Goal: Task Accomplishment & Management: Manage account settings

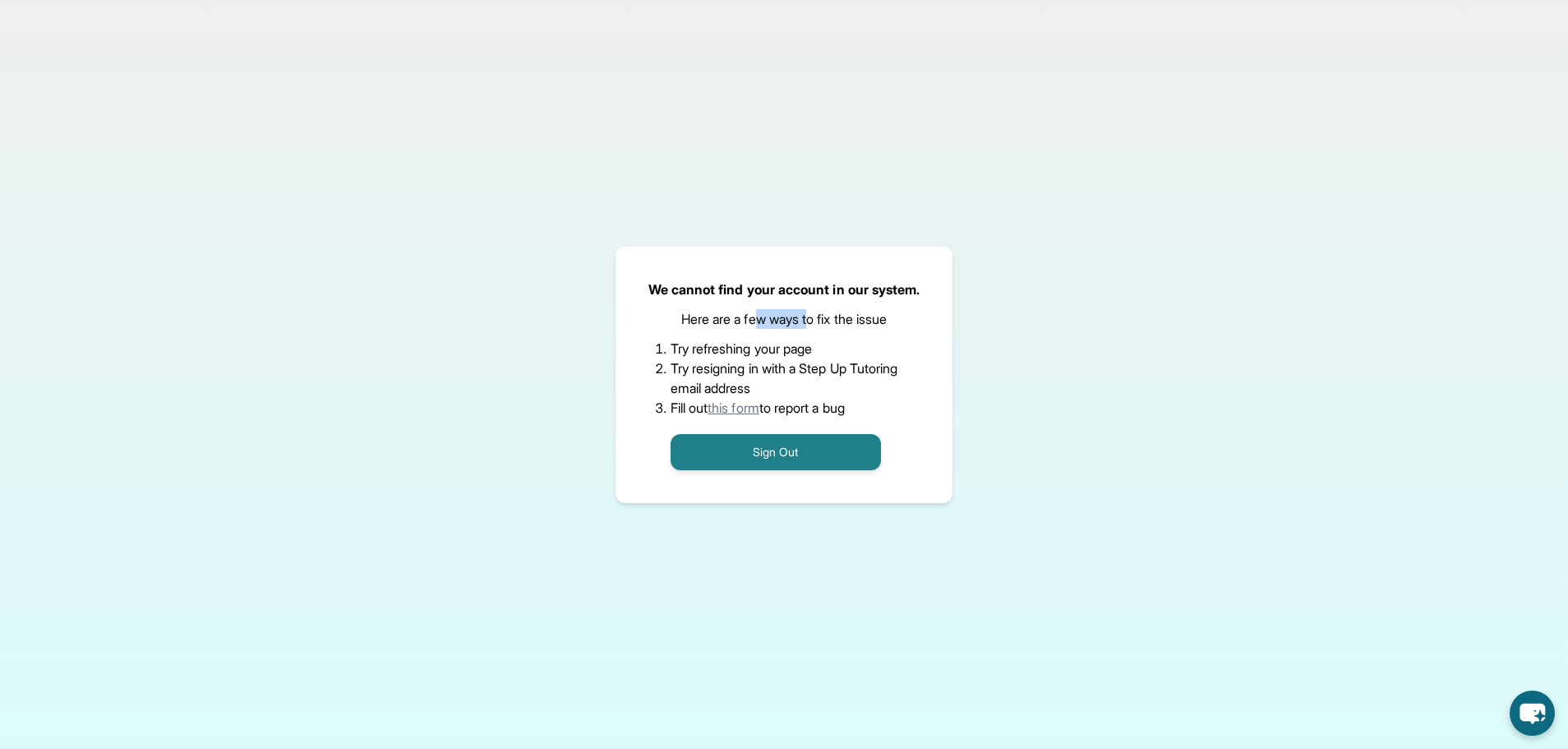
drag, startPoint x: 812, startPoint y: 312, endPoint x: 759, endPoint y: 309, distance: 53.1
click at [759, 309] on p "Here are a few ways to fix the issue" at bounding box center [784, 319] width 206 height 20
click at [762, 314] on p "Here are a few ways to fix the issue" at bounding box center [784, 319] width 206 height 20
click at [767, 453] on button "Sign Out" at bounding box center [776, 452] width 211 height 36
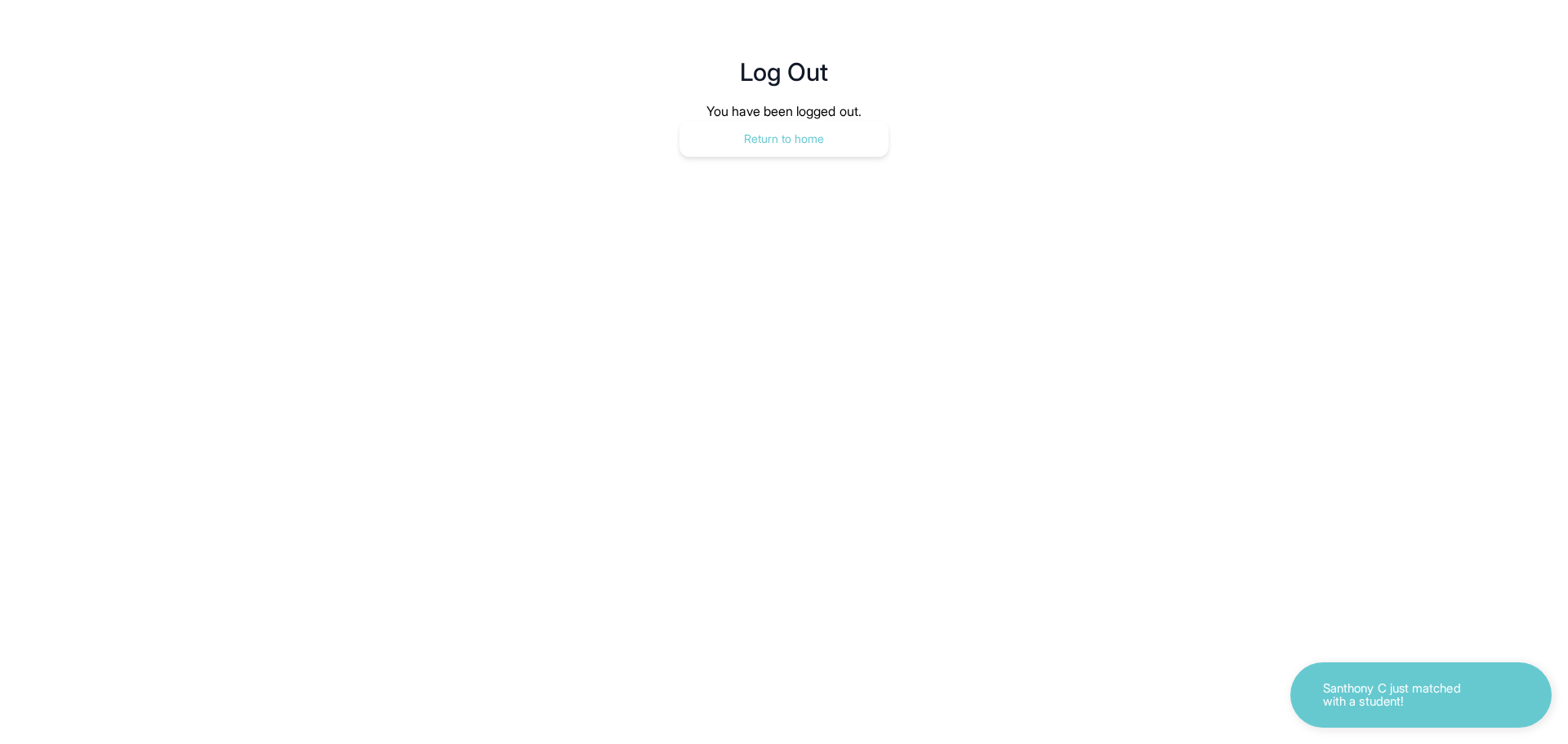
click at [770, 138] on button "Return to home" at bounding box center [784, 139] width 209 height 36
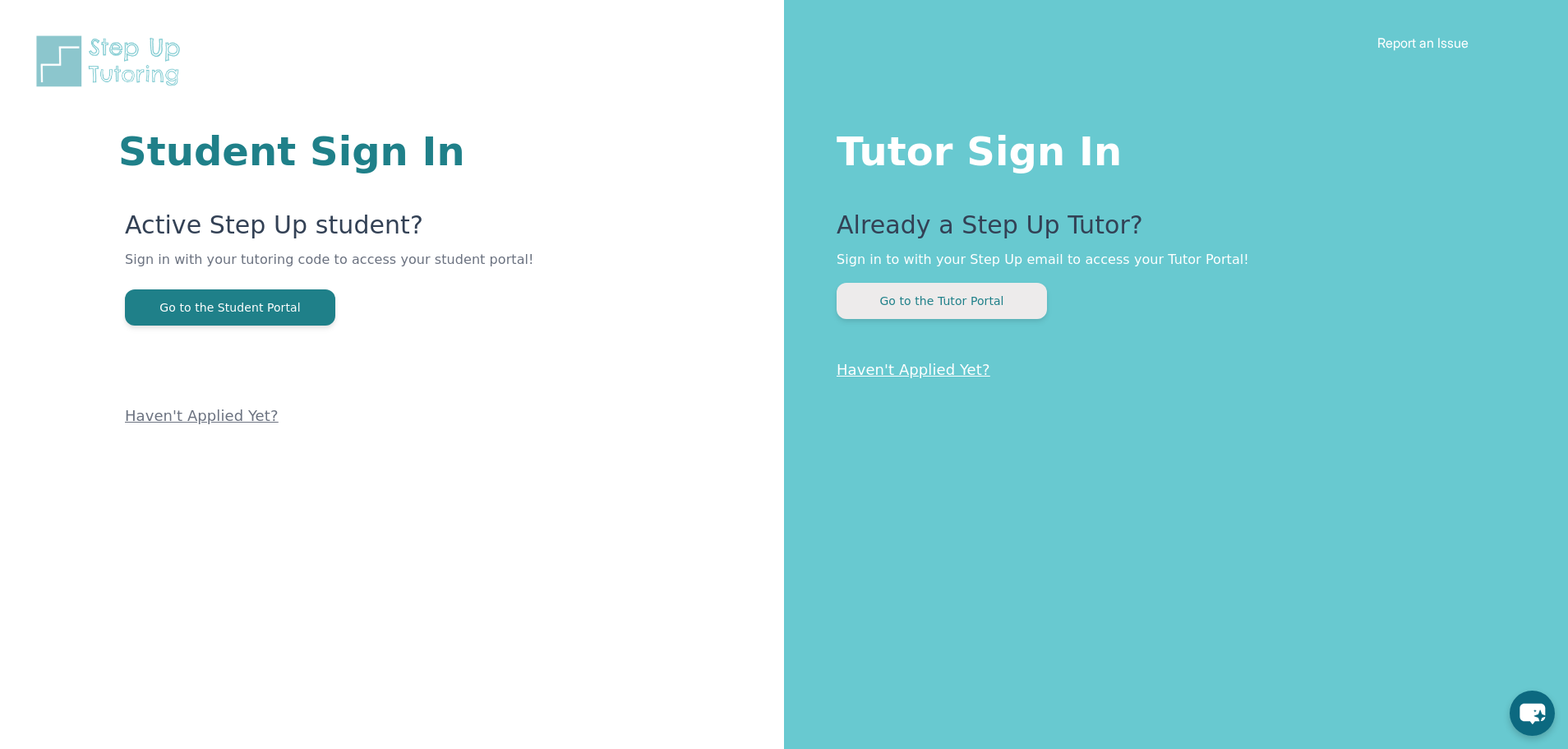
click at [912, 300] on button "Go to the Tutor Portal" at bounding box center [942, 301] width 211 height 36
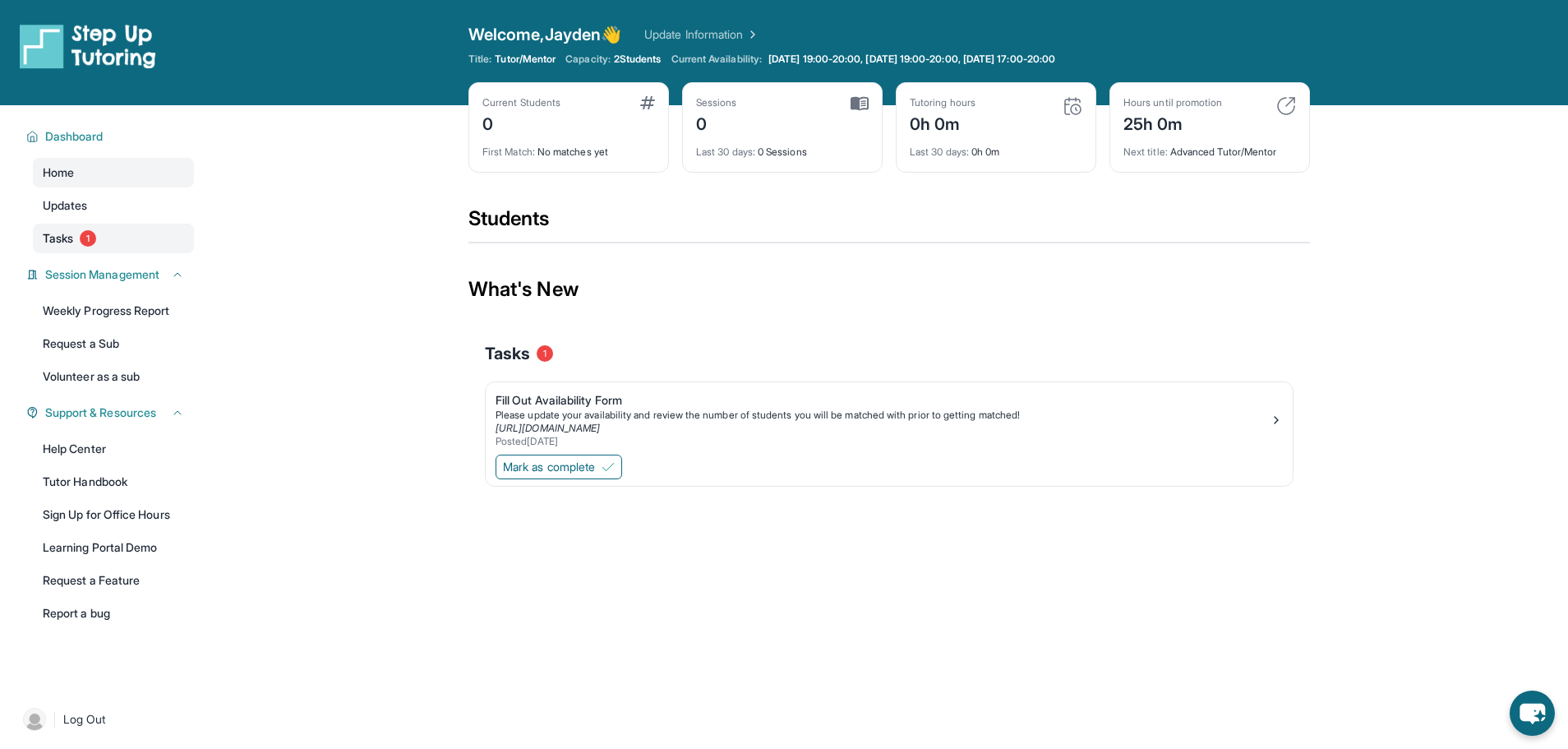
click at [59, 230] on span "Tasks" at bounding box center [58, 238] width 31 height 17
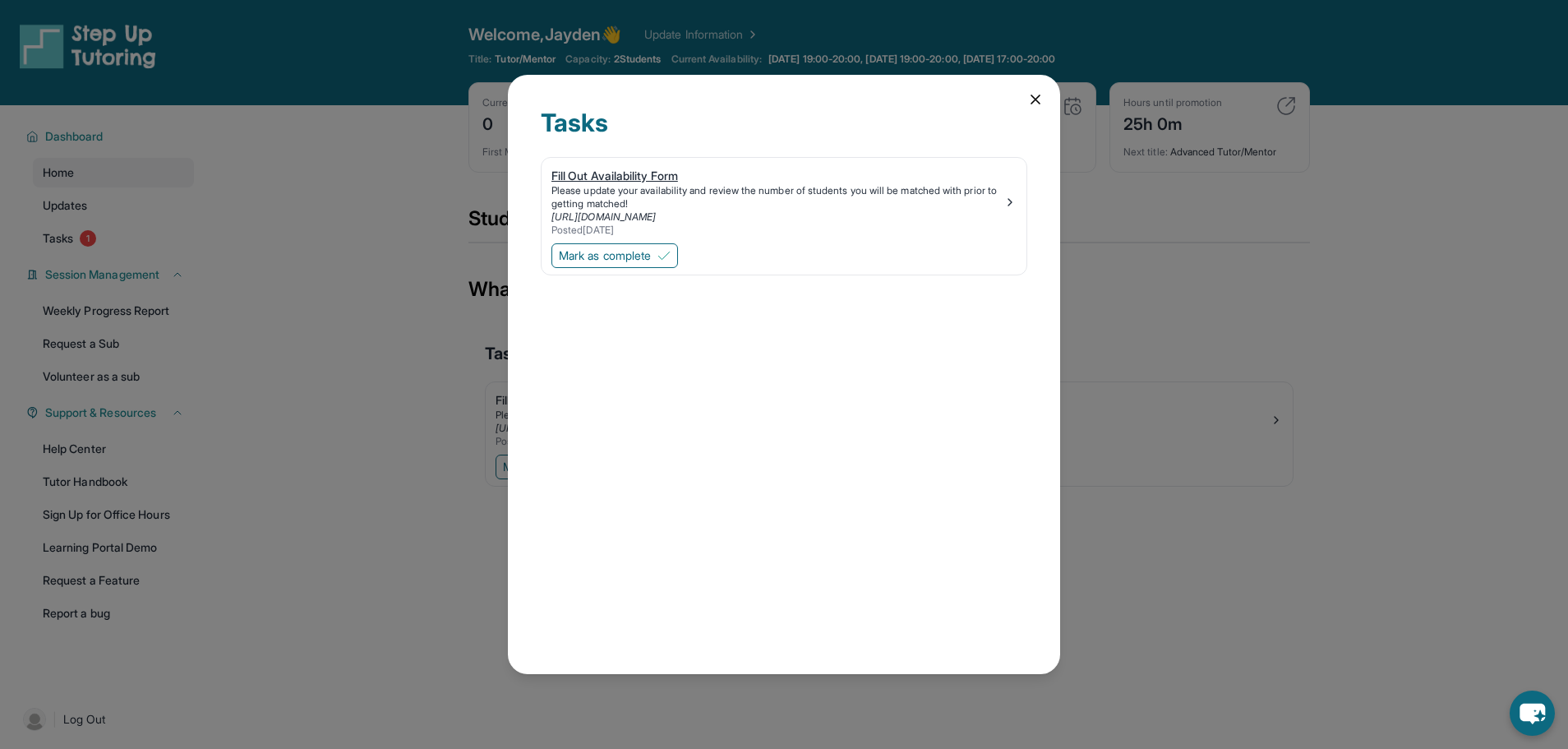
click at [927, 192] on div "Please update your availability and review the number of students you will be m…" at bounding box center [777, 197] width 452 height 27
click at [451, 115] on div "Tasks Fill Out Availability Form Please update your availability and review the…" at bounding box center [784, 374] width 1568 height 749
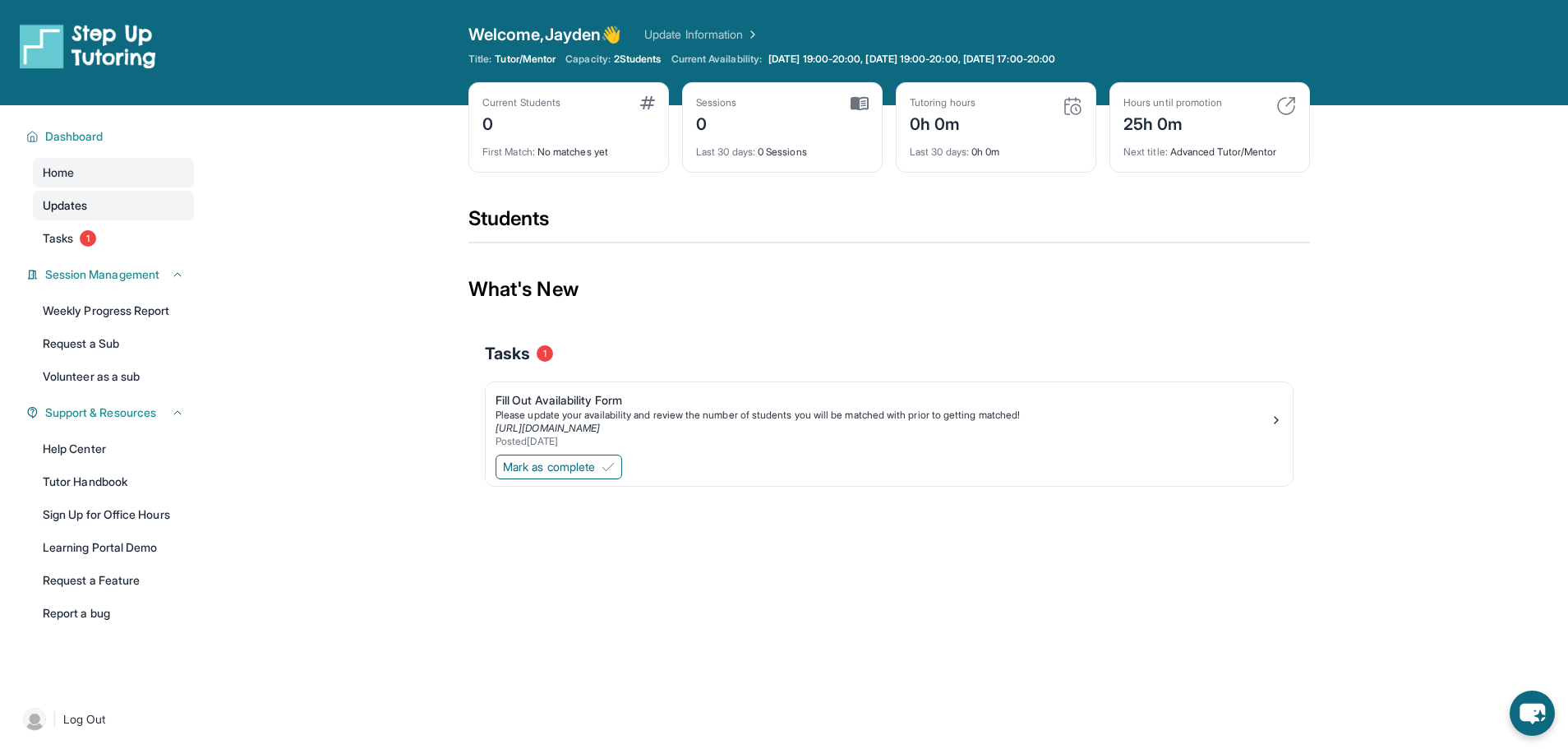
click at [79, 207] on span "Updates" at bounding box center [66, 206] width 45 height 17
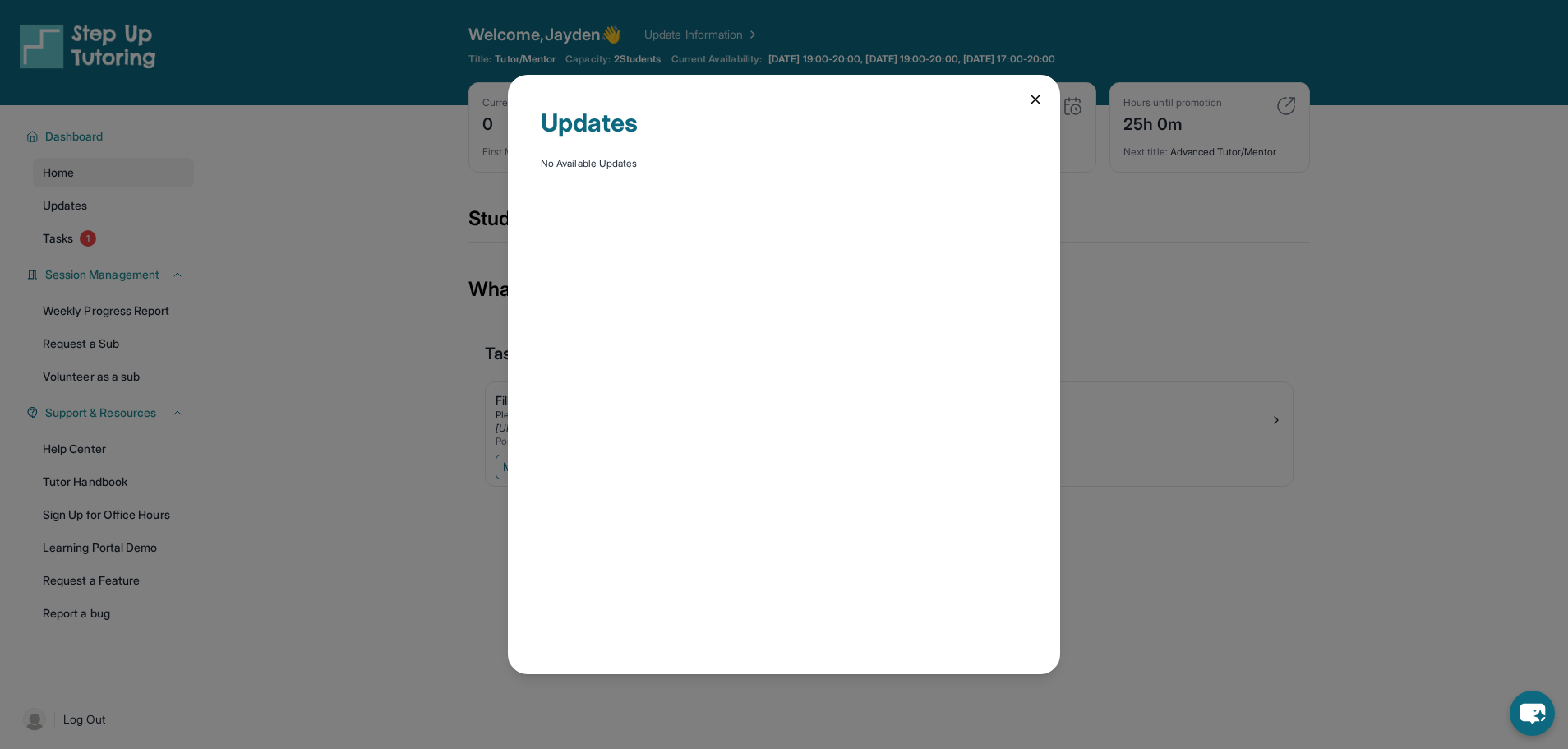
click at [82, 229] on div "Updates No Available Updates" at bounding box center [784, 374] width 1568 height 749
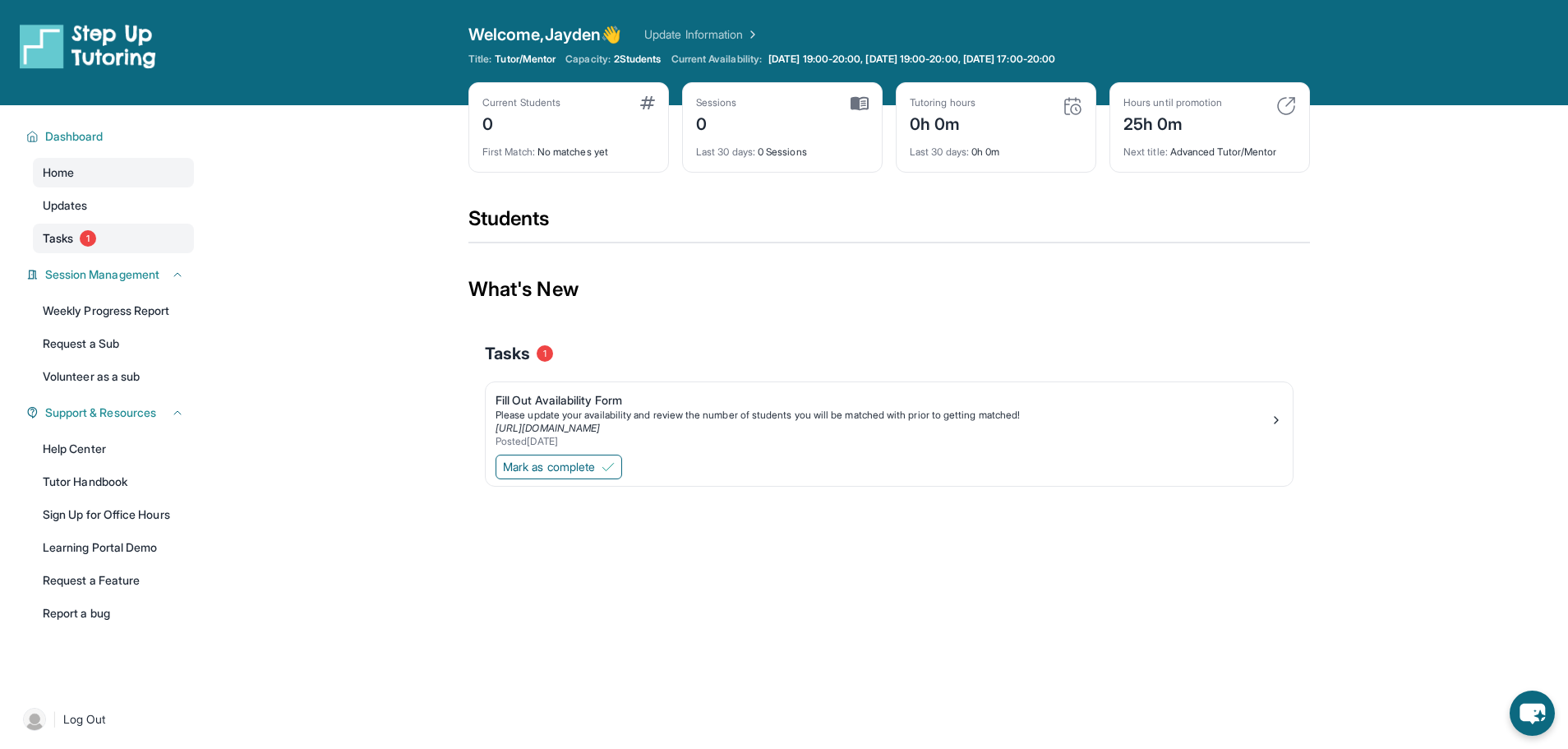
click at [76, 236] on link "Tasks 1" at bounding box center [114, 239] width 161 height 30
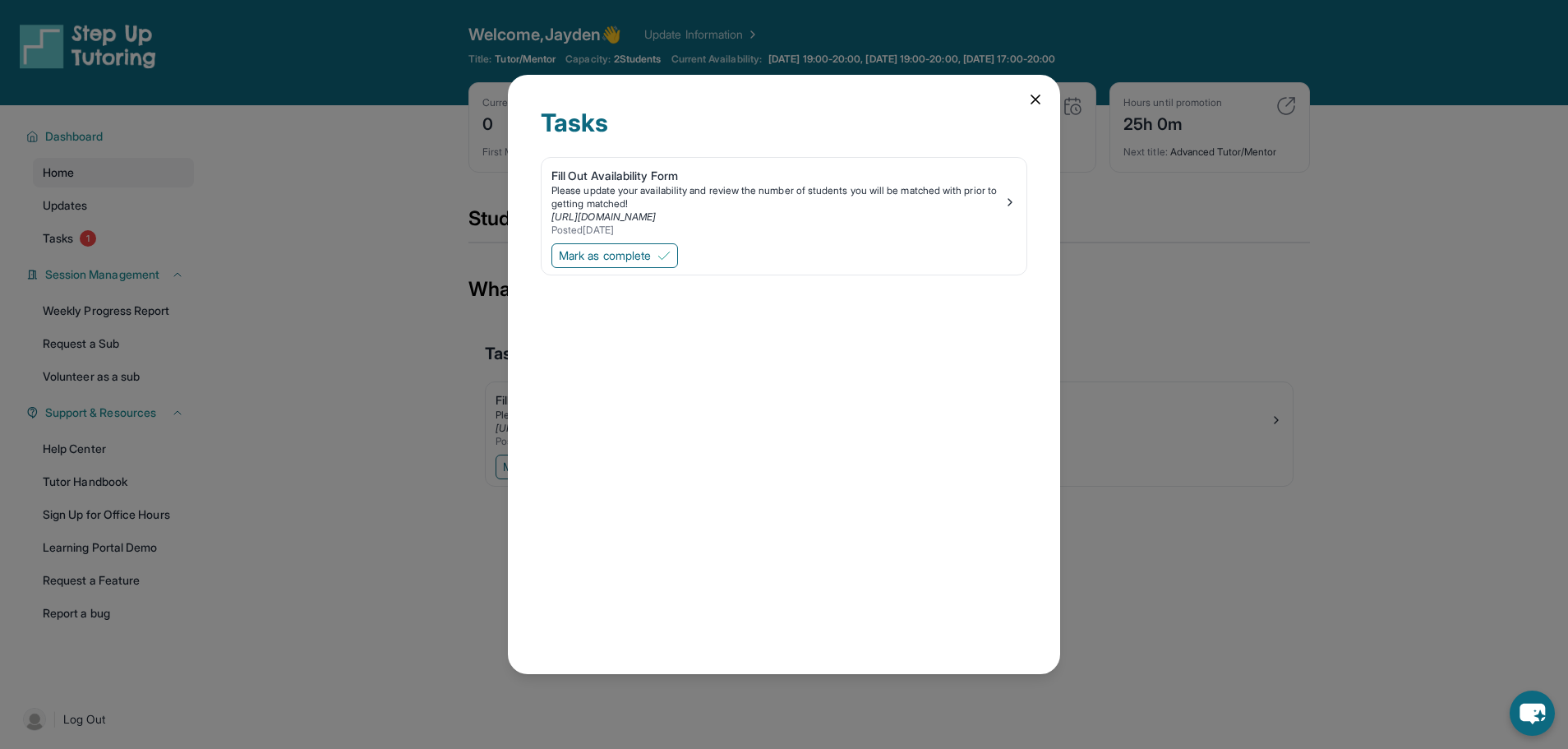
click at [158, 186] on div "Tasks Fill Out Availability Form Please update your availability and review the…" at bounding box center [784, 374] width 1568 height 749
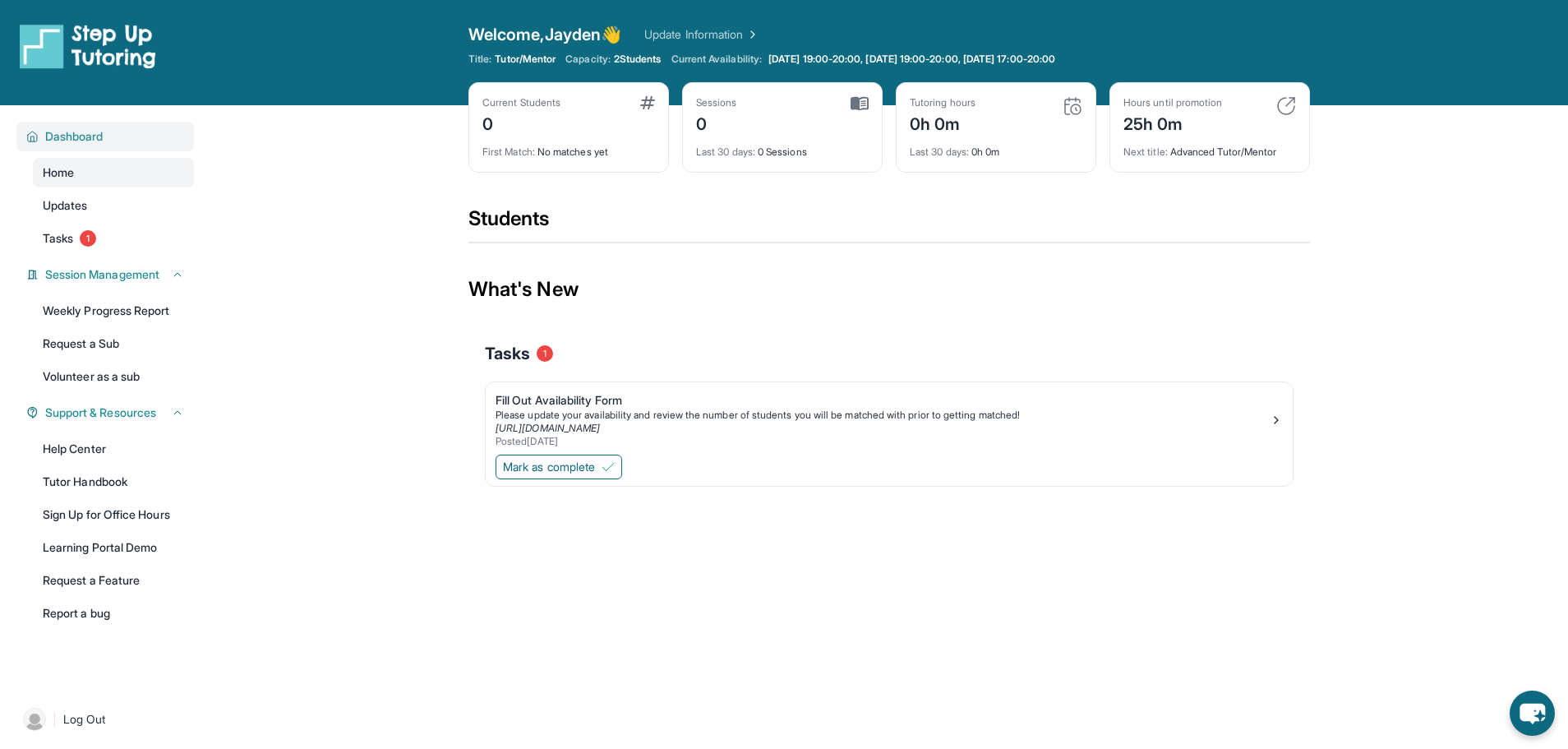
click at [99, 138] on span "Dashboard" at bounding box center [74, 137] width 58 height 17
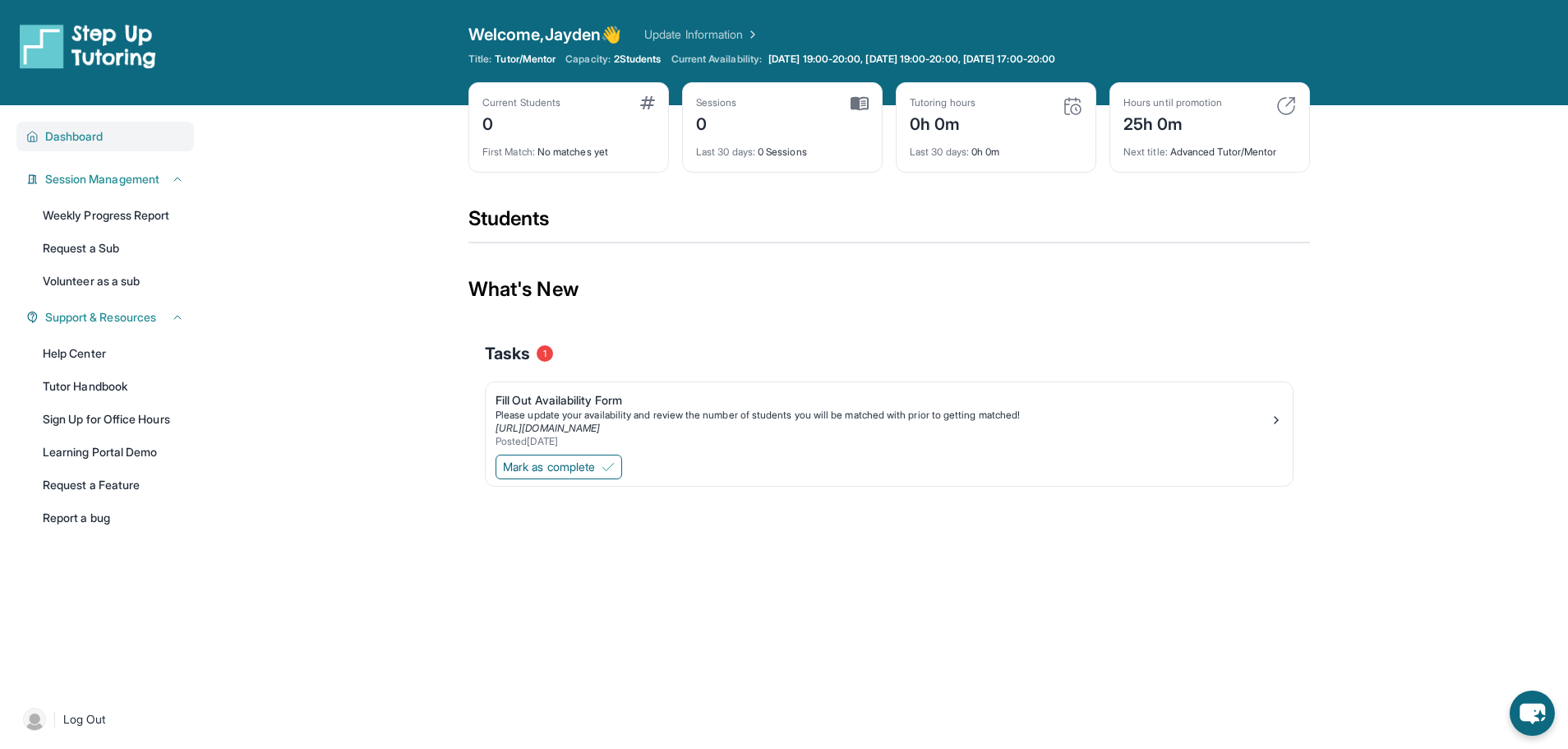
click at [99, 138] on span "Dashboard" at bounding box center [74, 137] width 58 height 17
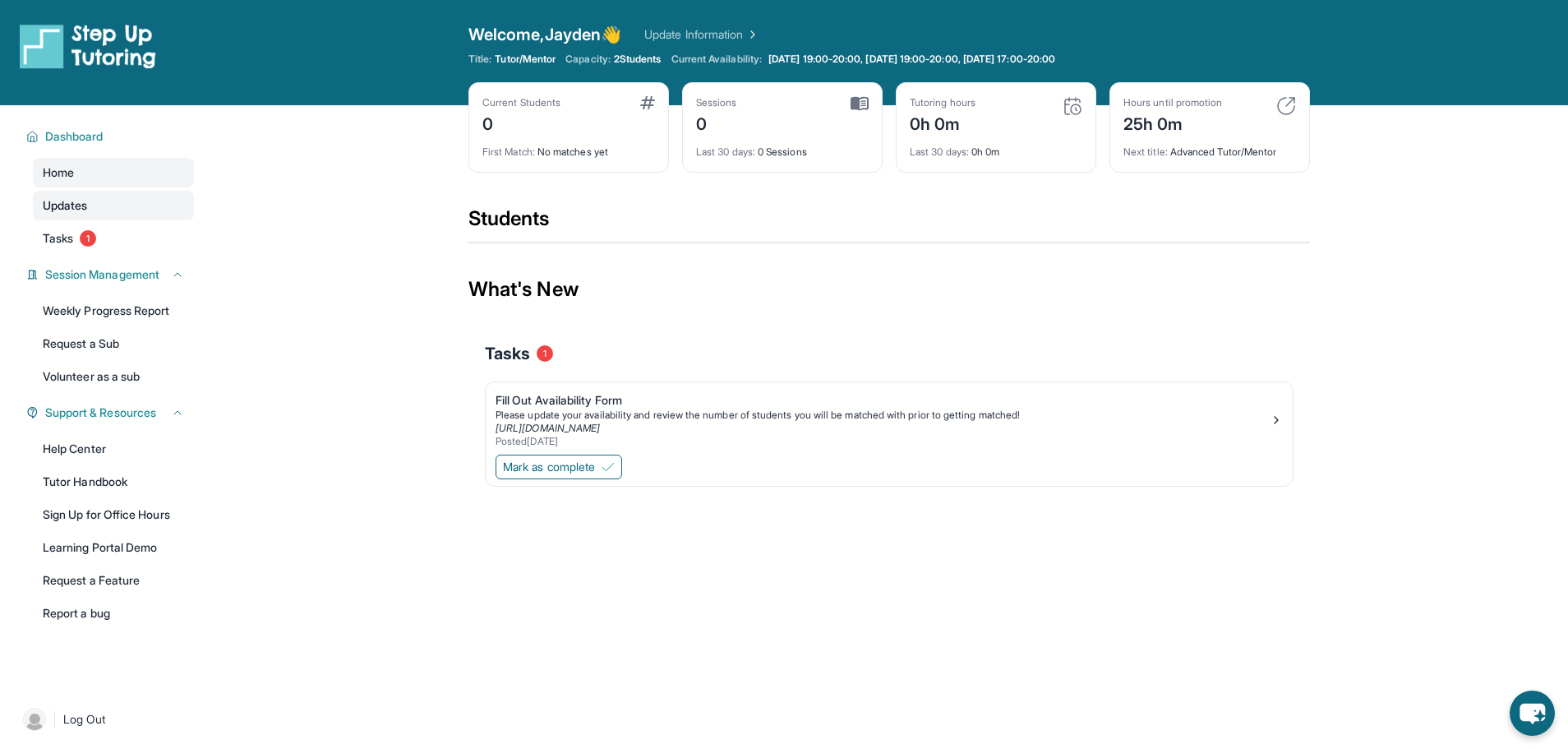
click at [95, 196] on link "Updates" at bounding box center [114, 206] width 161 height 30
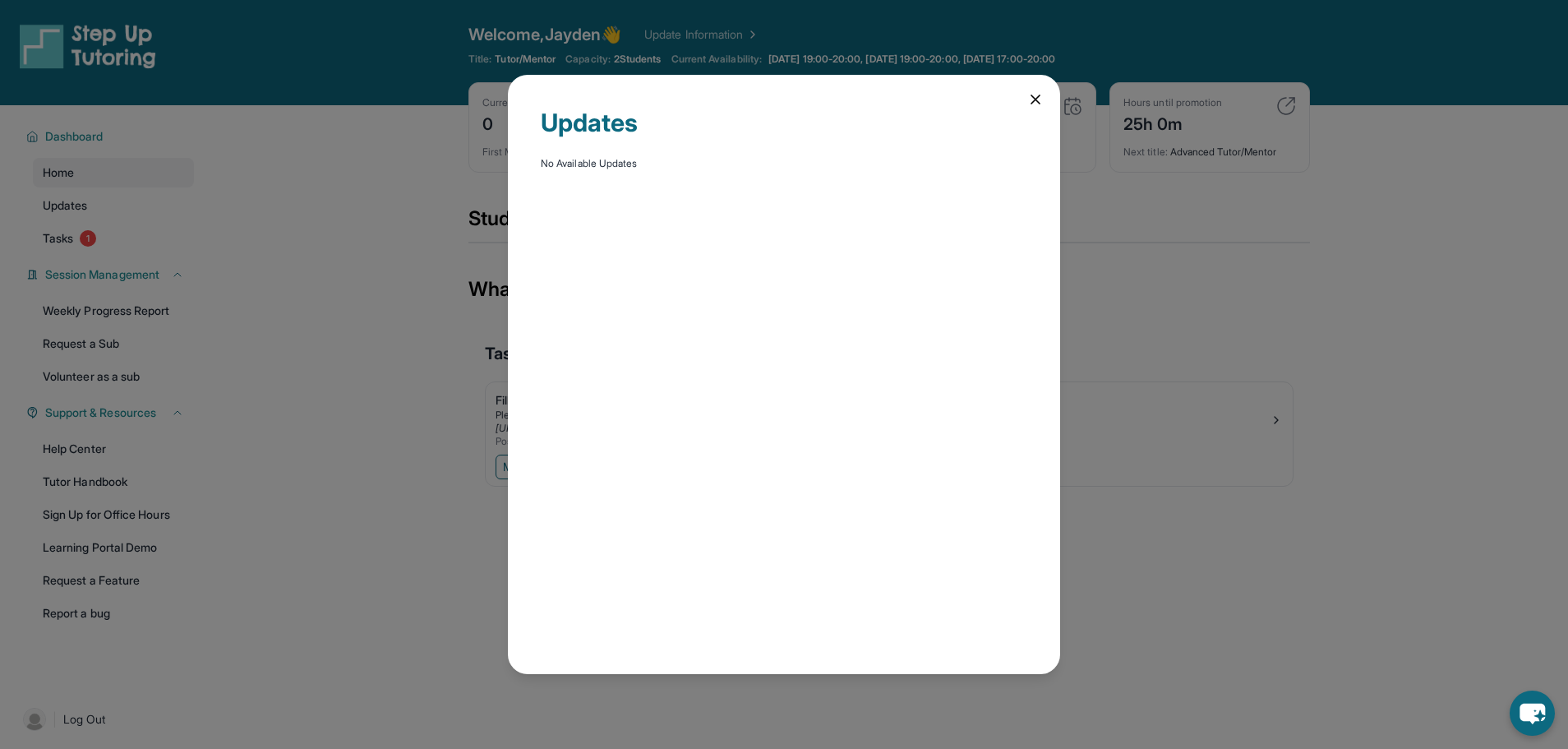
click at [87, 231] on div "Updates No Available Updates" at bounding box center [784, 374] width 1568 height 749
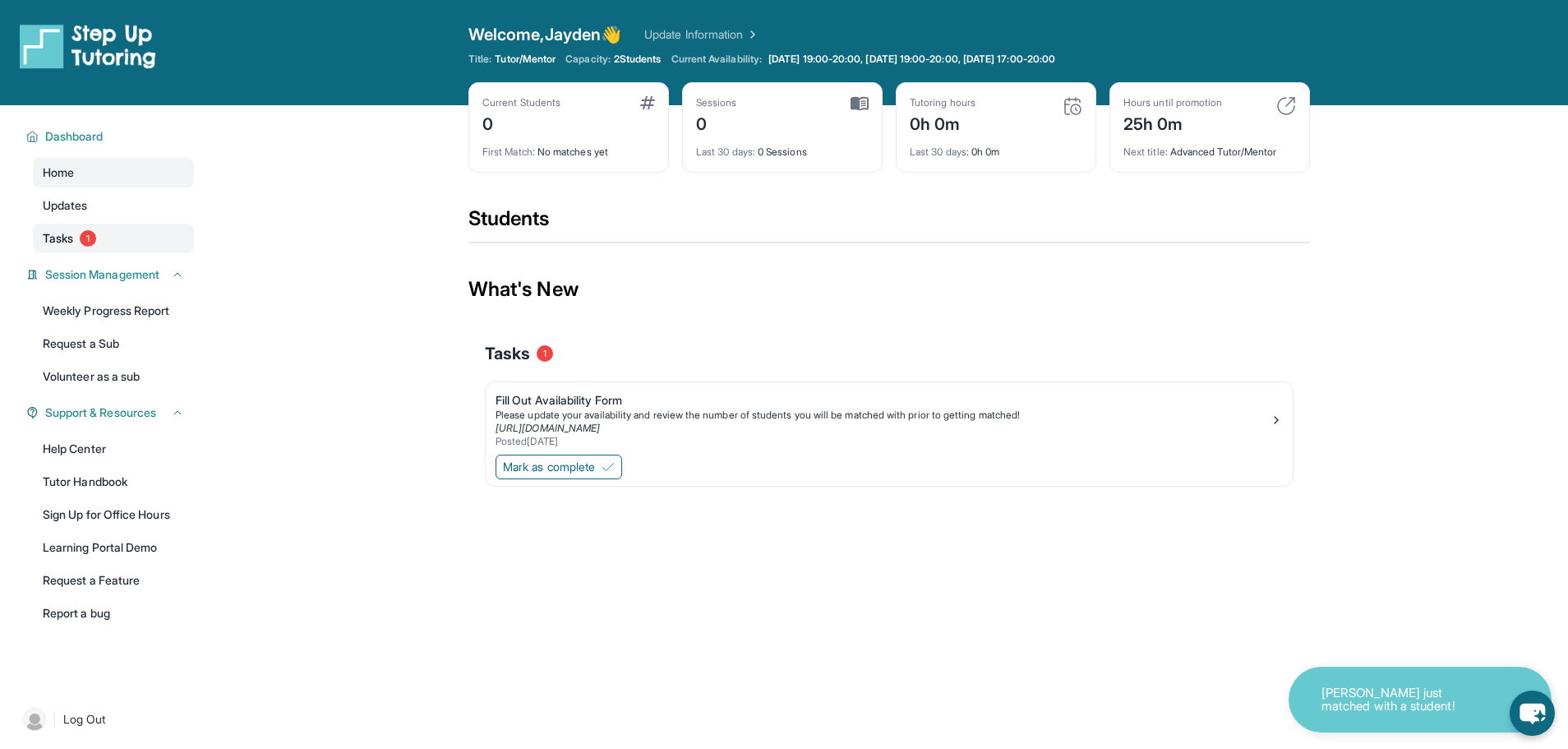
click at [89, 246] on link "Tasks 1" at bounding box center [114, 239] width 161 height 30
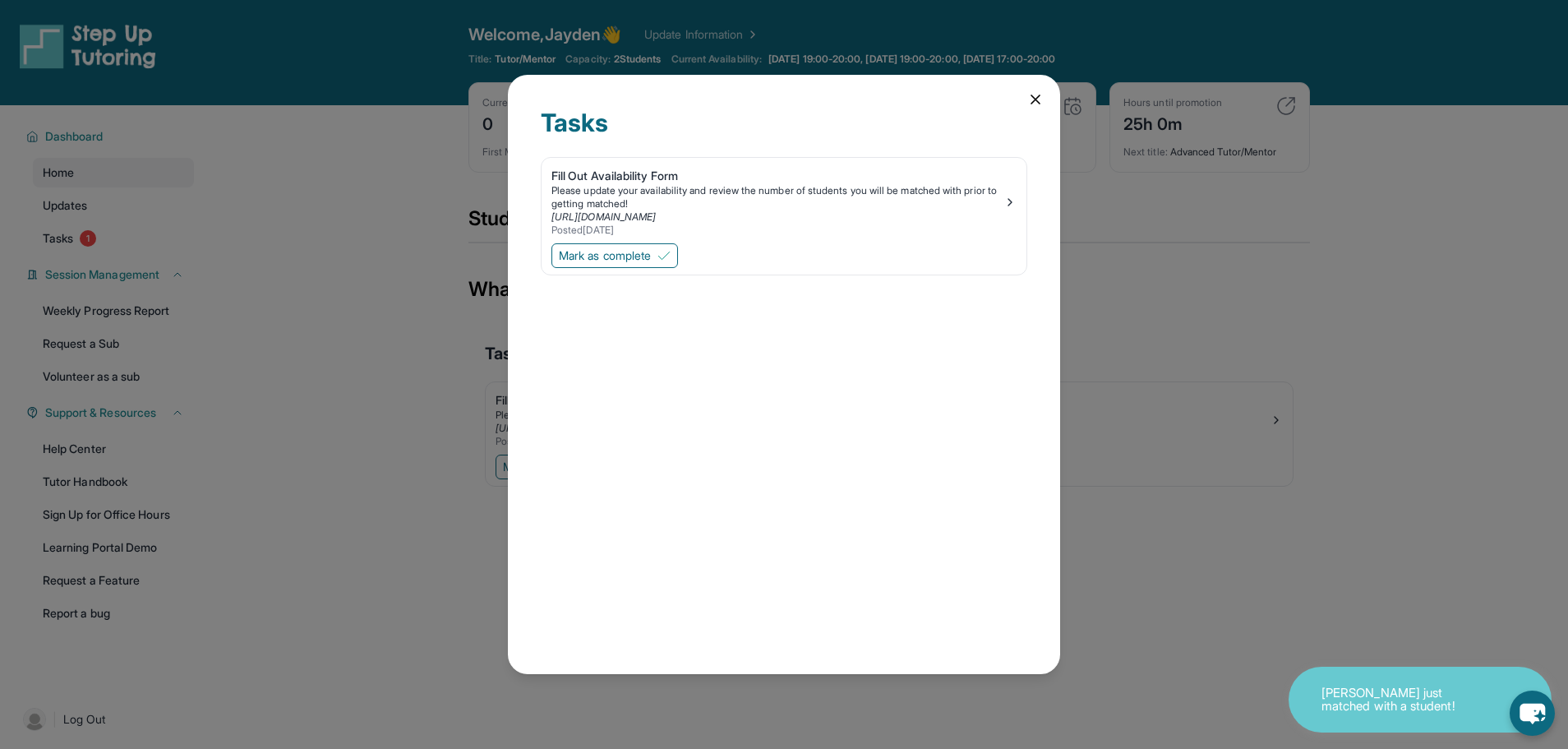
click at [386, 265] on div "Tasks Fill Out Availability Form Please update your availability and review the…" at bounding box center [784, 374] width 1568 height 749
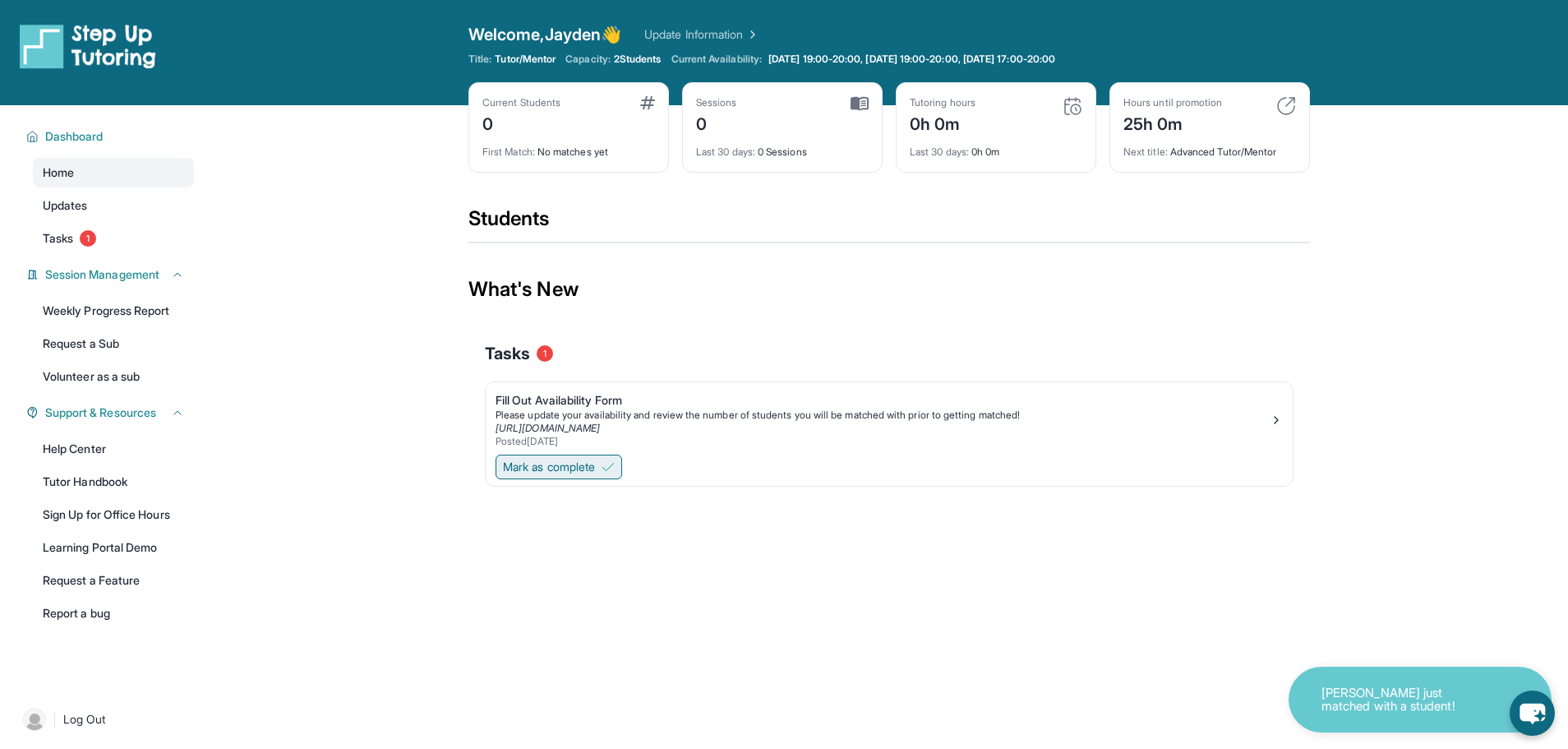
click at [580, 466] on span "Mark as complete" at bounding box center [548, 467] width 92 height 17
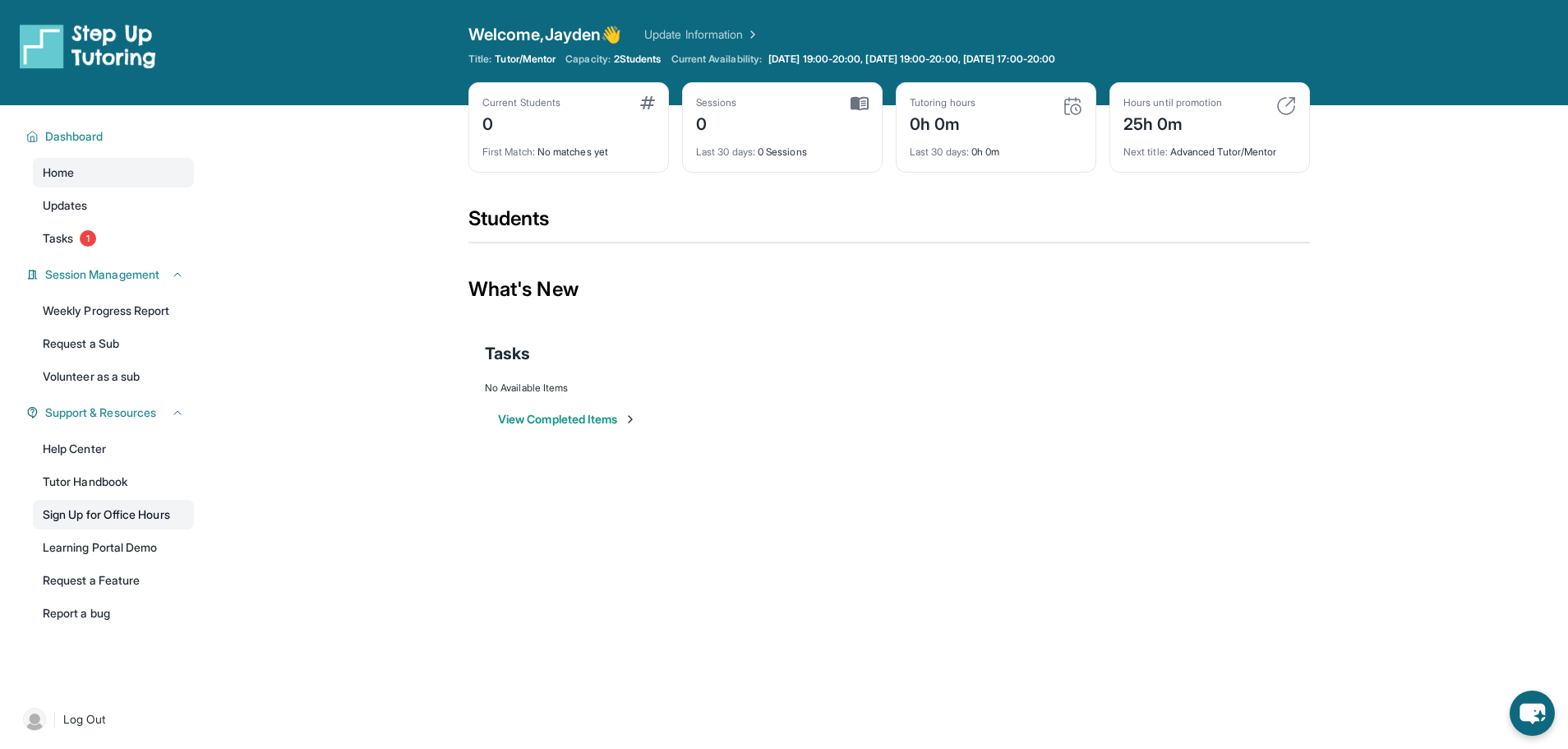
click at [152, 522] on link "Sign Up for Office Hours" at bounding box center [114, 514] width 161 height 30
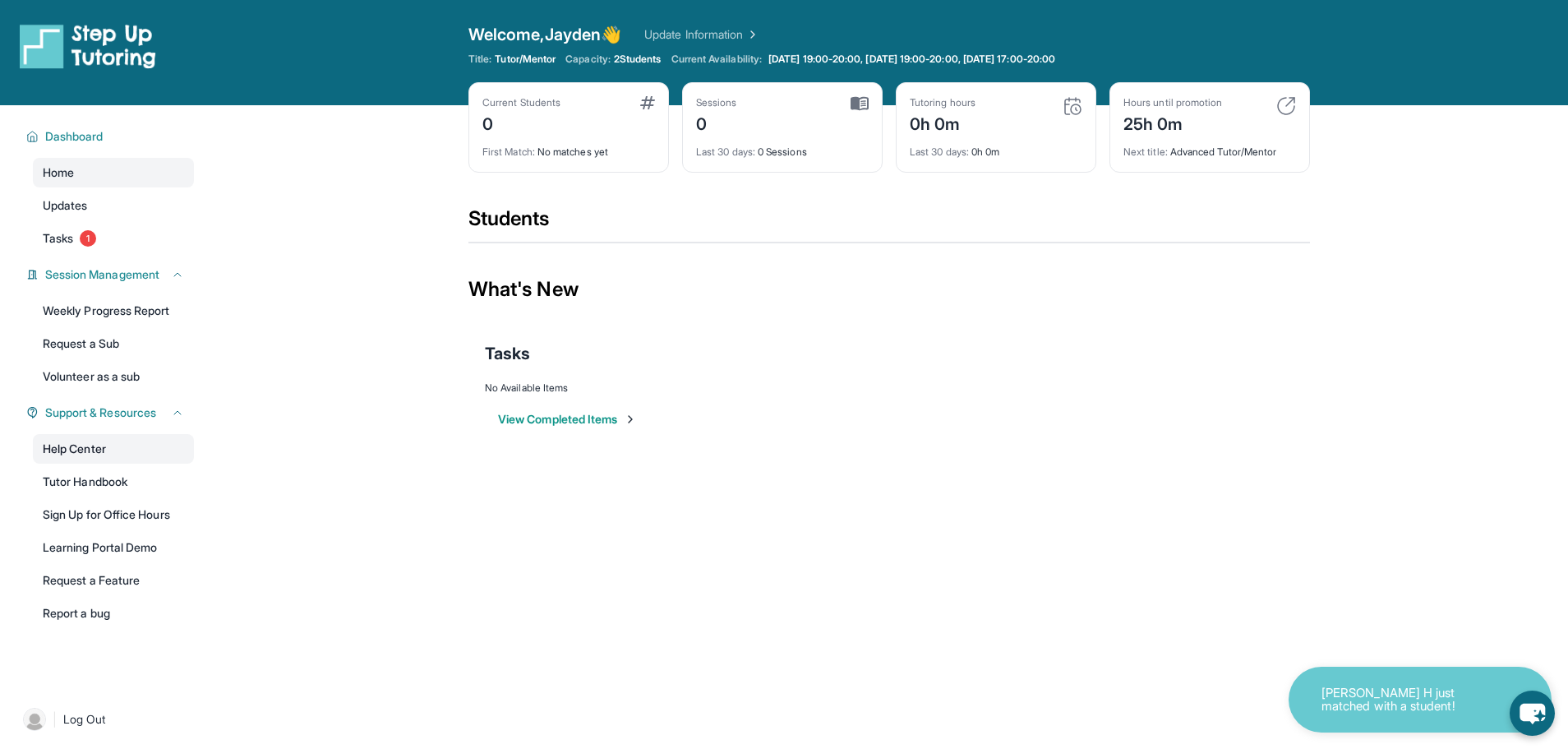
click at [123, 450] on link "Help Center" at bounding box center [114, 449] width 161 height 30
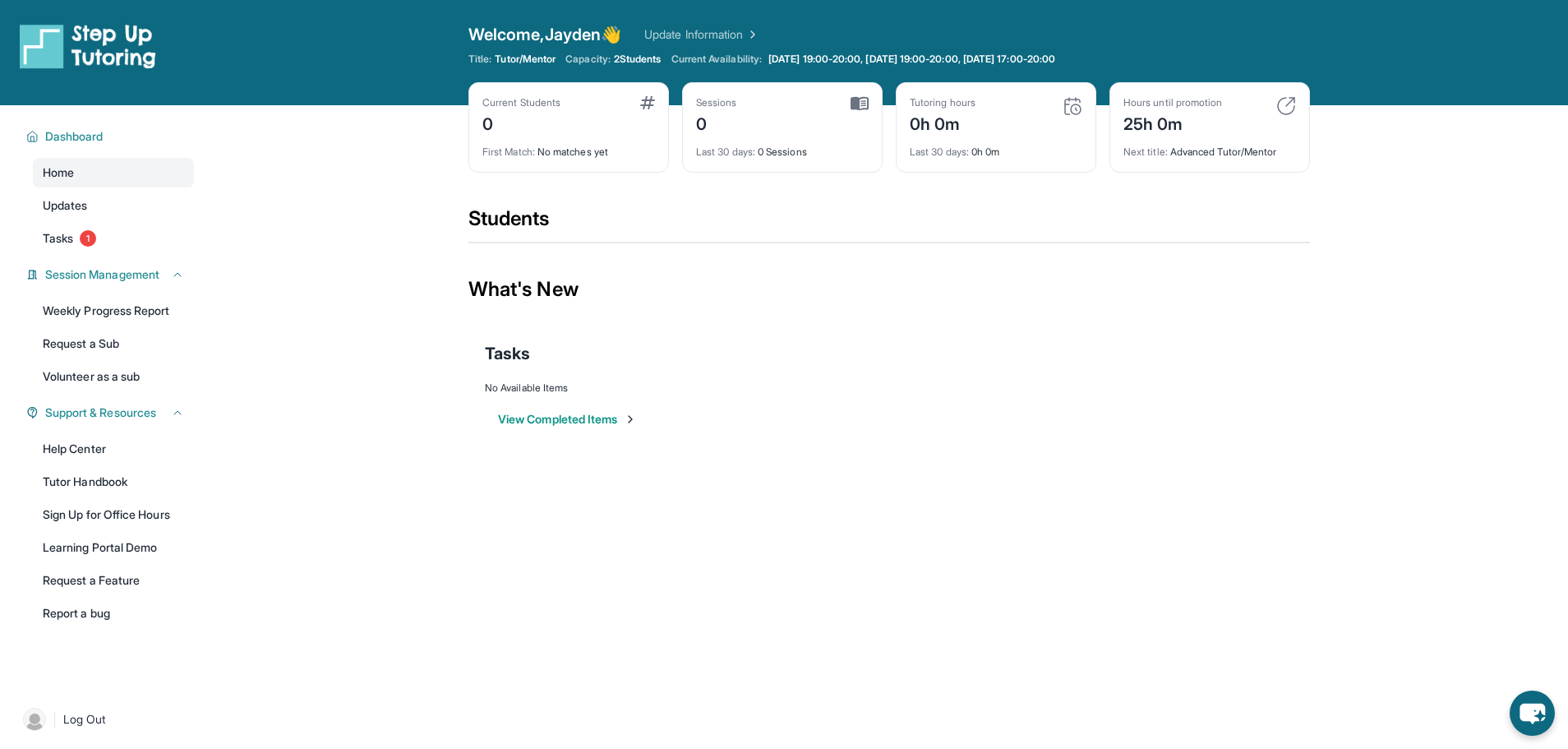
click at [38, 723] on img at bounding box center [35, 719] width 23 height 23
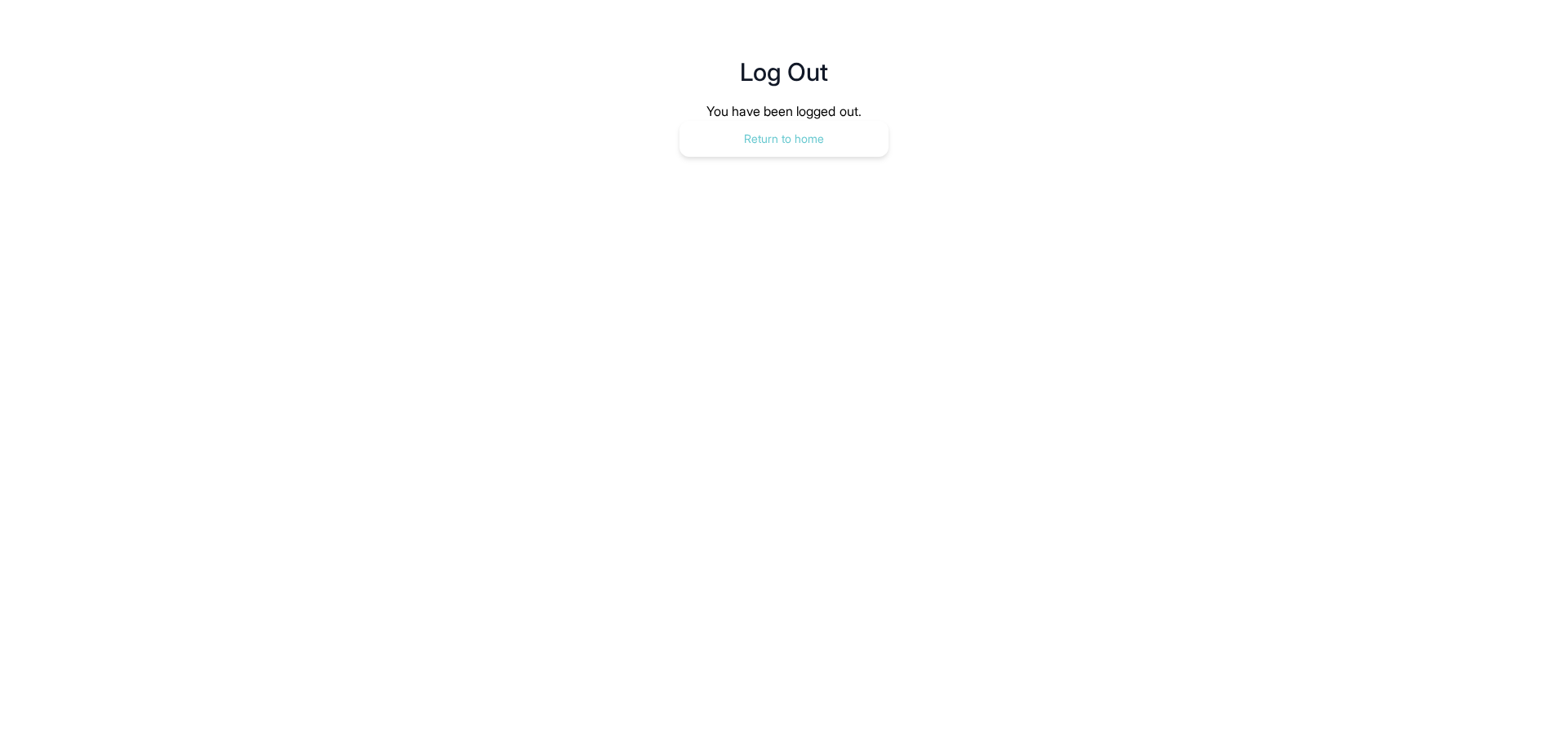
click at [757, 143] on button "Return to home" at bounding box center [784, 139] width 209 height 36
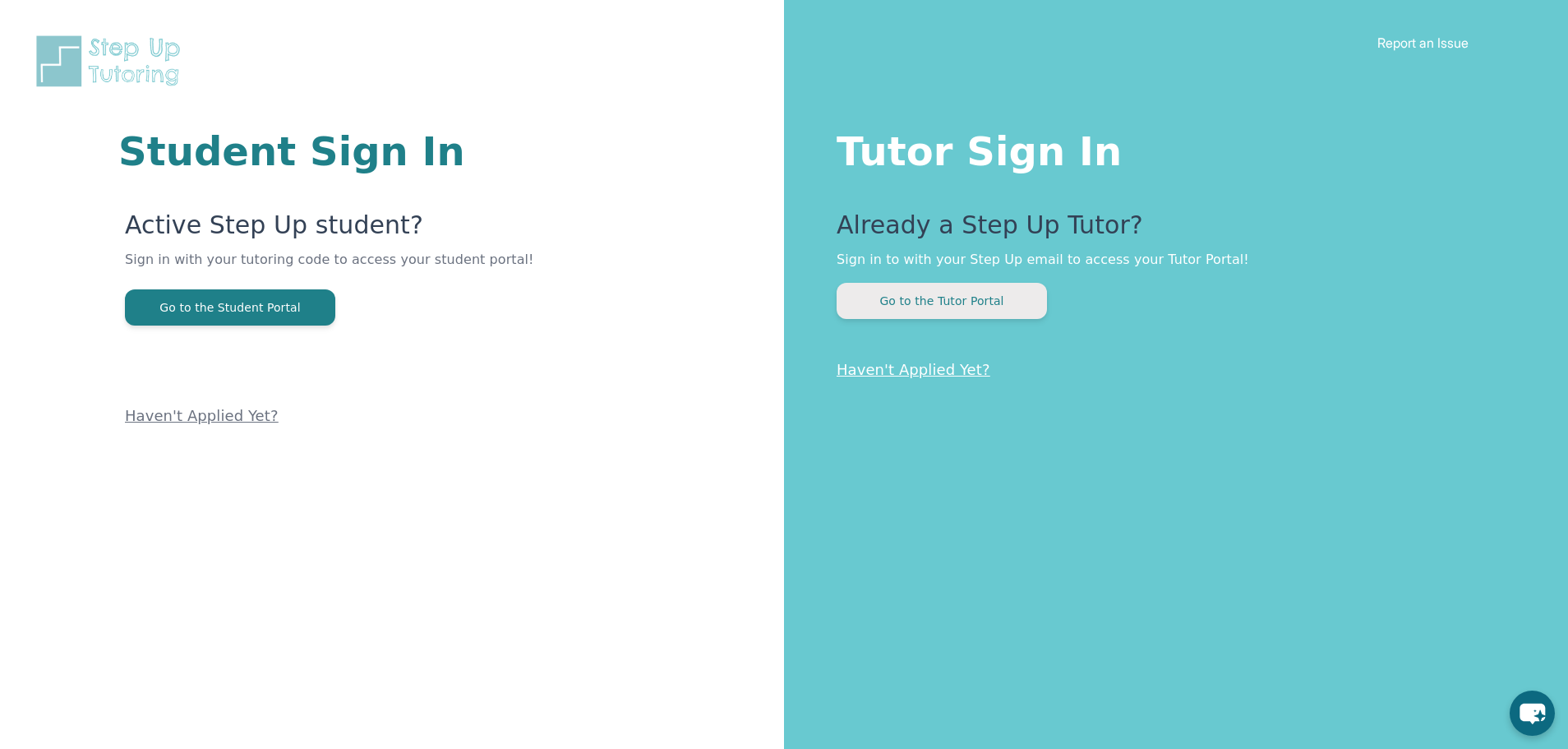
click at [910, 304] on button "Go to the Tutor Portal" at bounding box center [942, 301] width 211 height 36
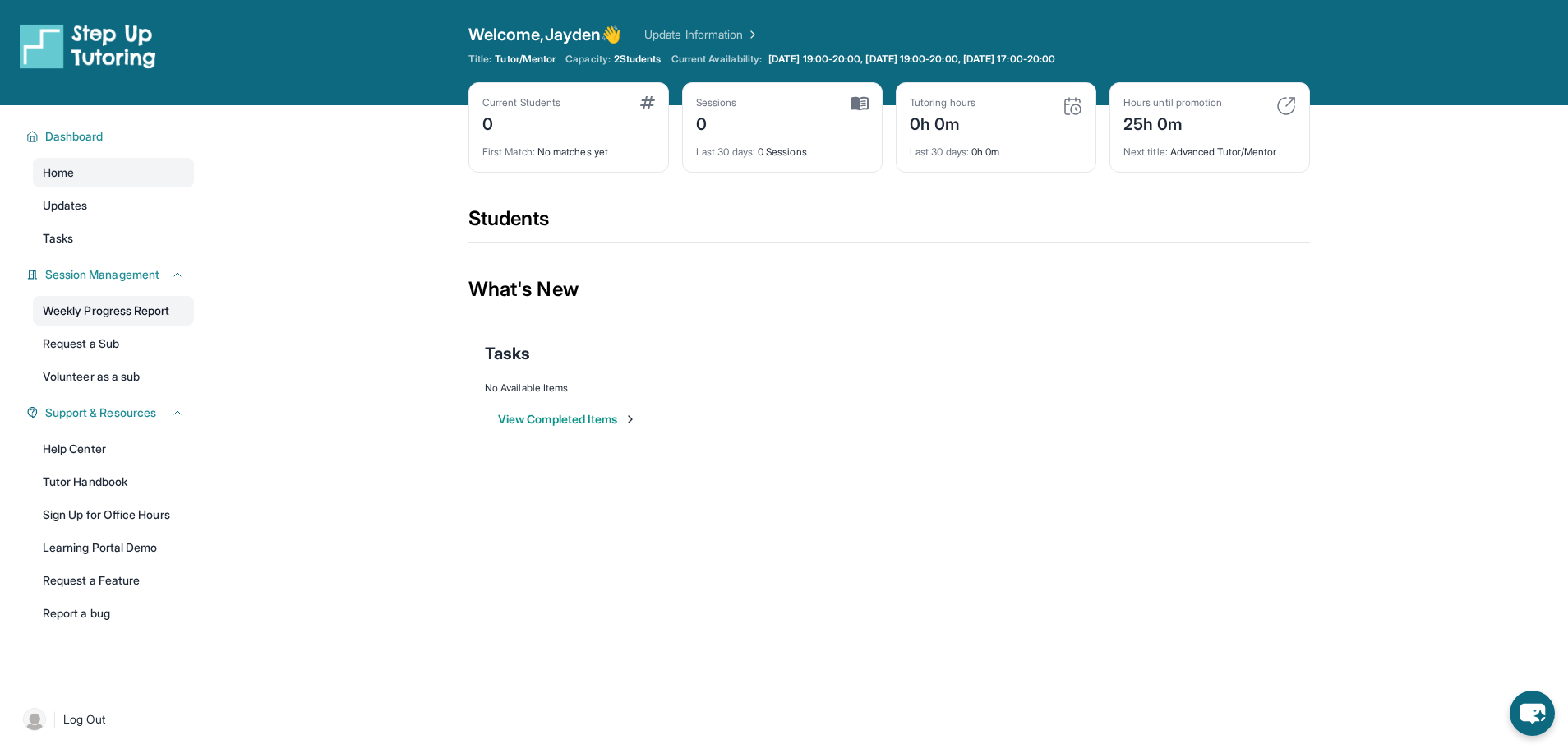
click at [154, 310] on link "Weekly Progress Report" at bounding box center [114, 311] width 161 height 30
click at [1533, 707] on icon "chat-button" at bounding box center [1532, 713] width 27 height 22
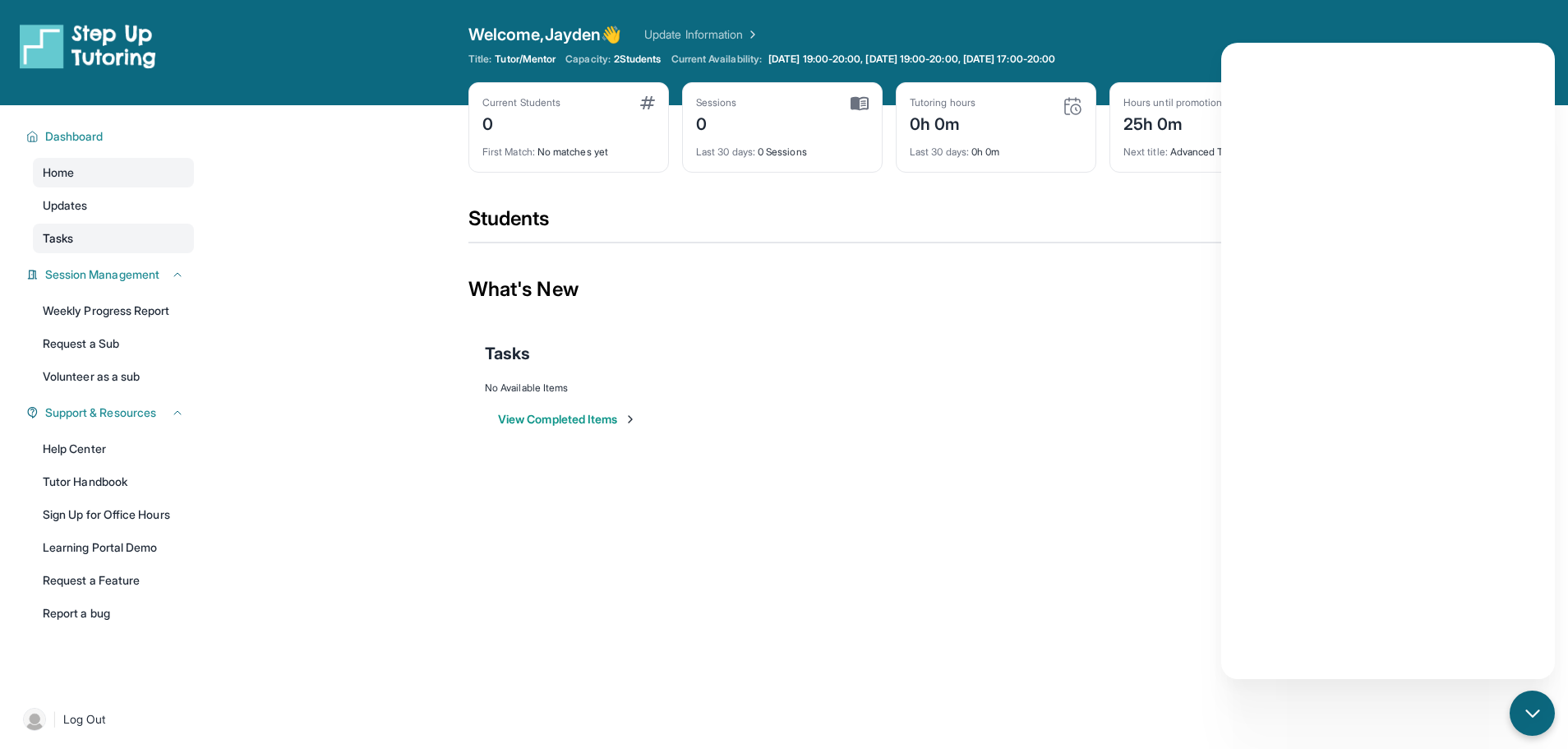
click at [110, 232] on link "Tasks" at bounding box center [114, 239] width 161 height 30
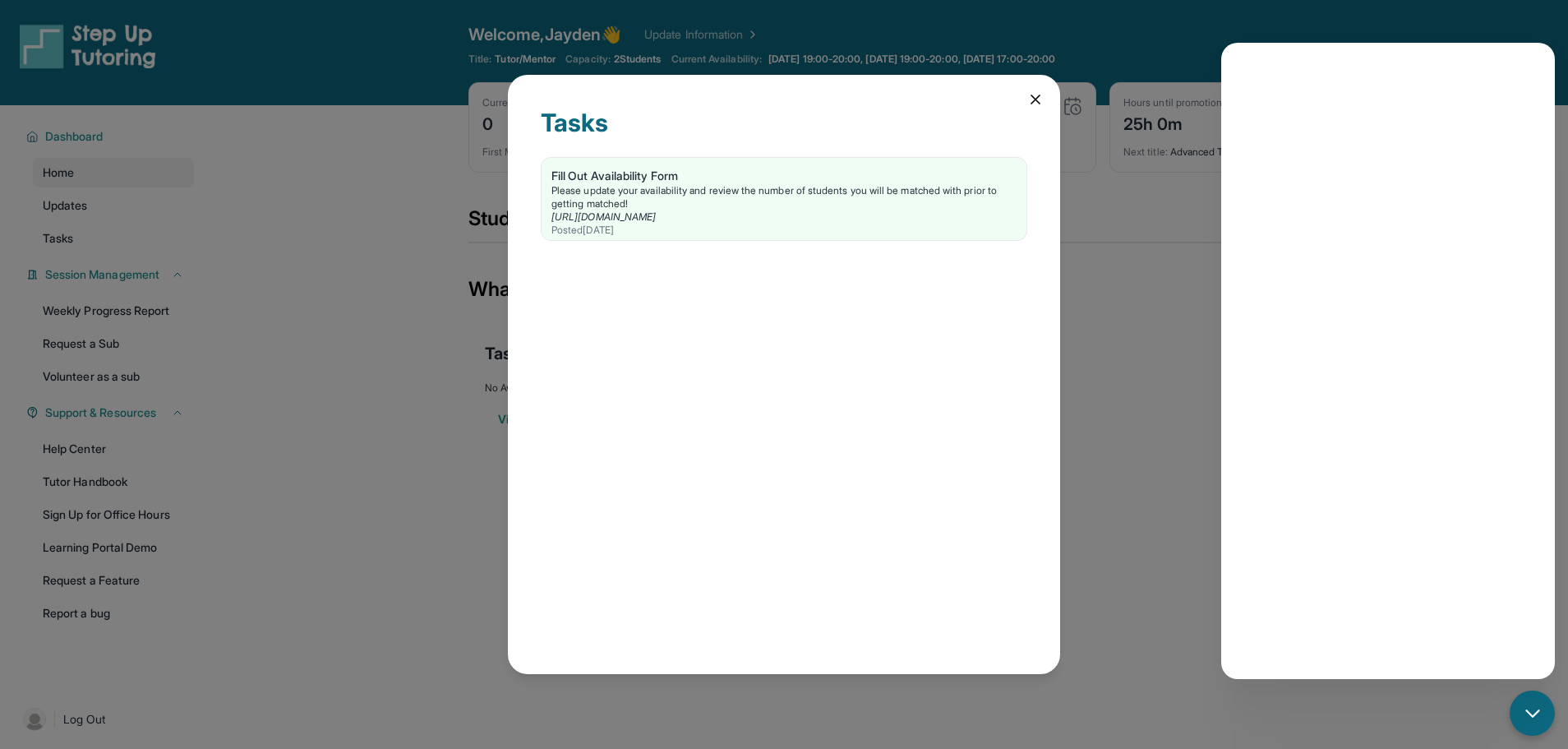
click at [1027, 102] on icon at bounding box center [1036, 100] width 17 height 17
